Goal: Information Seeking & Learning: Learn about a topic

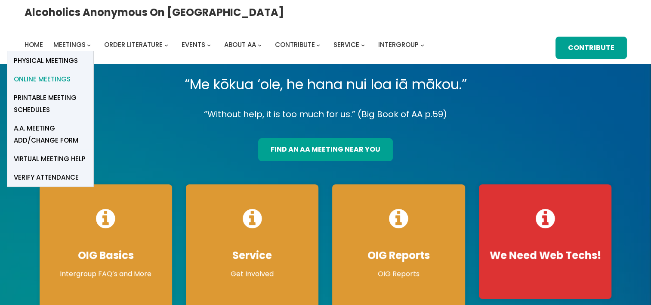
click at [71, 73] on span "Online Meetings" at bounding box center [42, 79] width 57 height 12
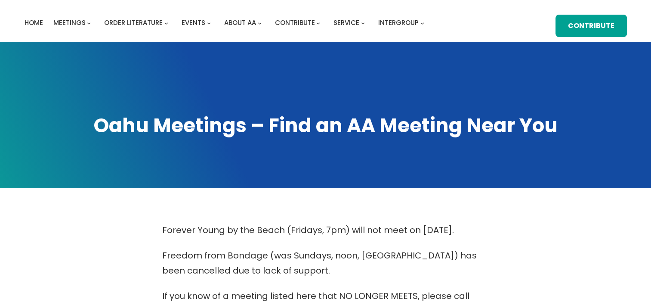
scroll to position [258, 0]
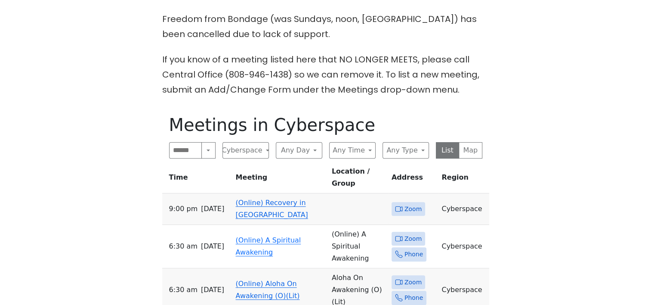
click at [269, 198] on link "(Online) Recovery in [GEOGRAPHIC_DATA]" at bounding box center [272, 208] width 72 height 20
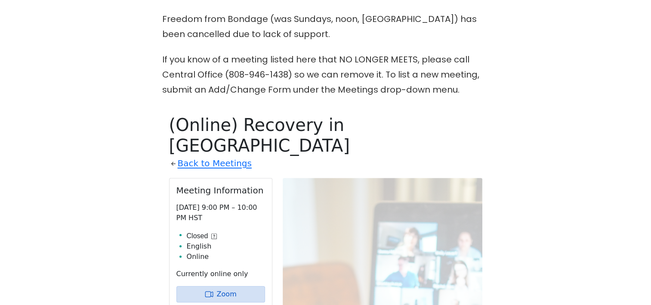
scroll to position [366, 0]
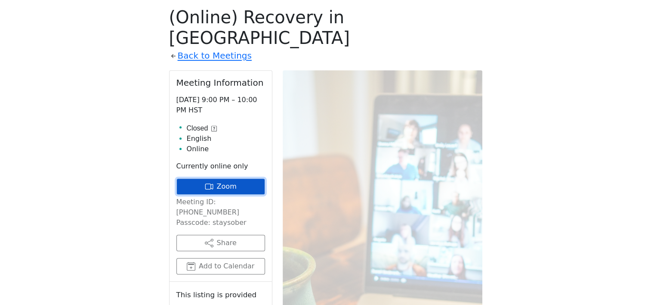
click at [229, 178] on link "Zoom" at bounding box center [221, 186] width 89 height 16
click at [251, 178] on link "Zoom" at bounding box center [221, 186] width 89 height 16
